Goal: Navigation & Orientation: Find specific page/section

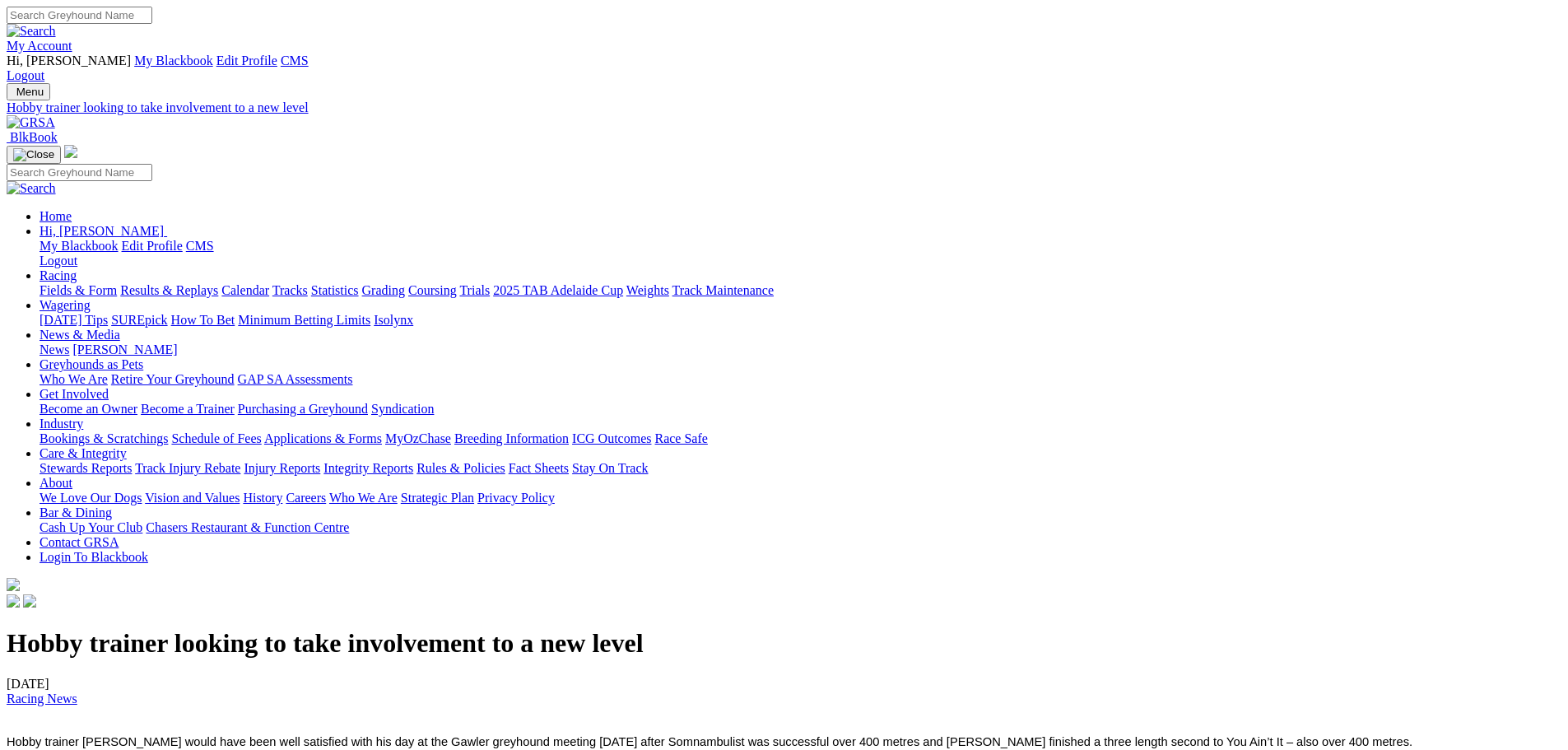
click at [55, 116] on img at bounding box center [30, 123] width 49 height 15
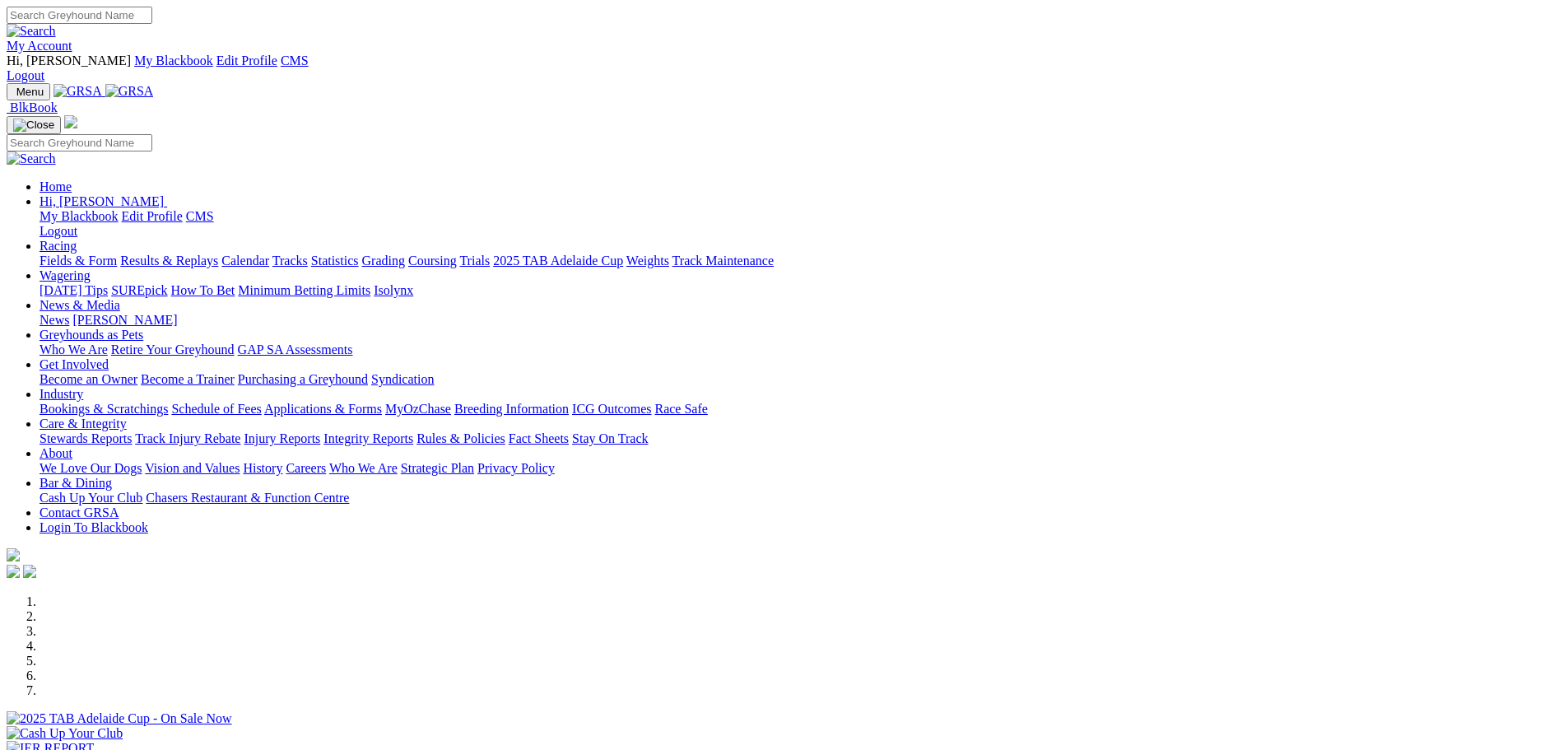
click at [666, 726] on div at bounding box center [784, 726] width 1555 height 0
